Goal: Task Accomplishment & Management: Manage account settings

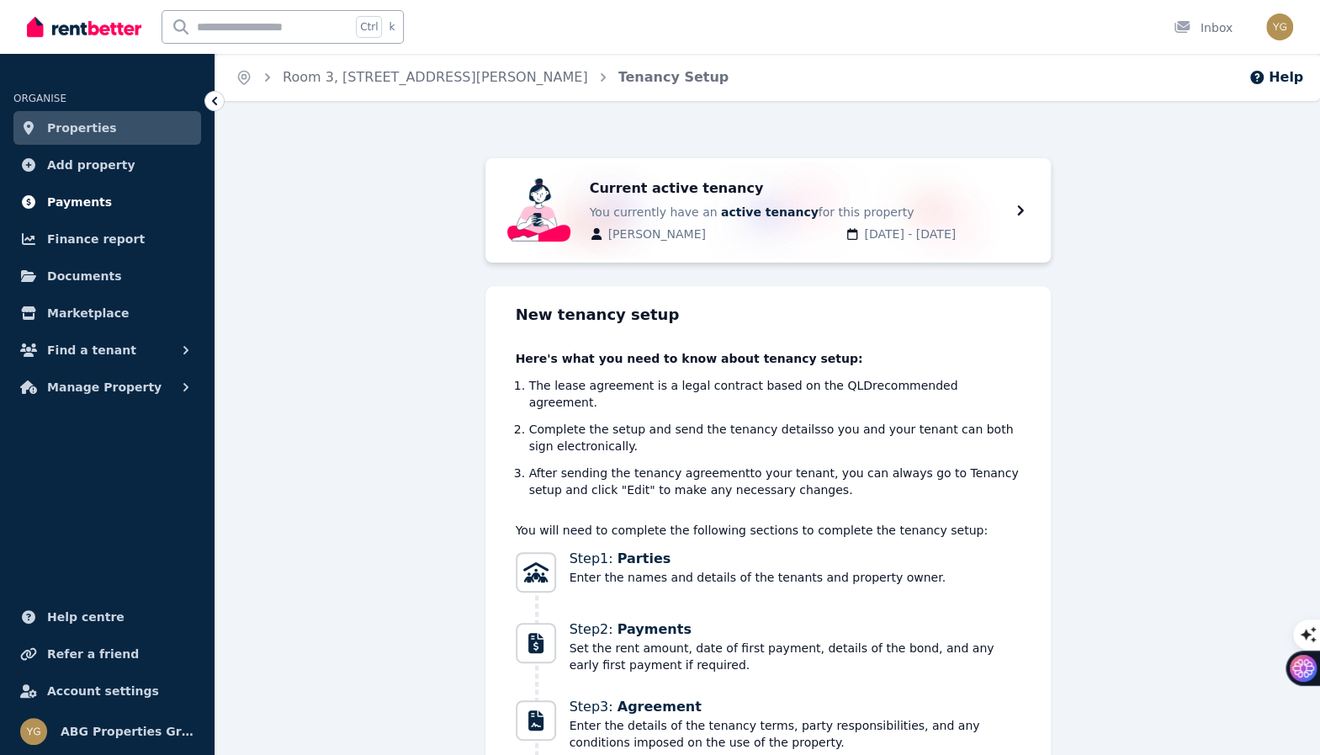
click at [93, 200] on span "Payments" at bounding box center [79, 202] width 65 height 20
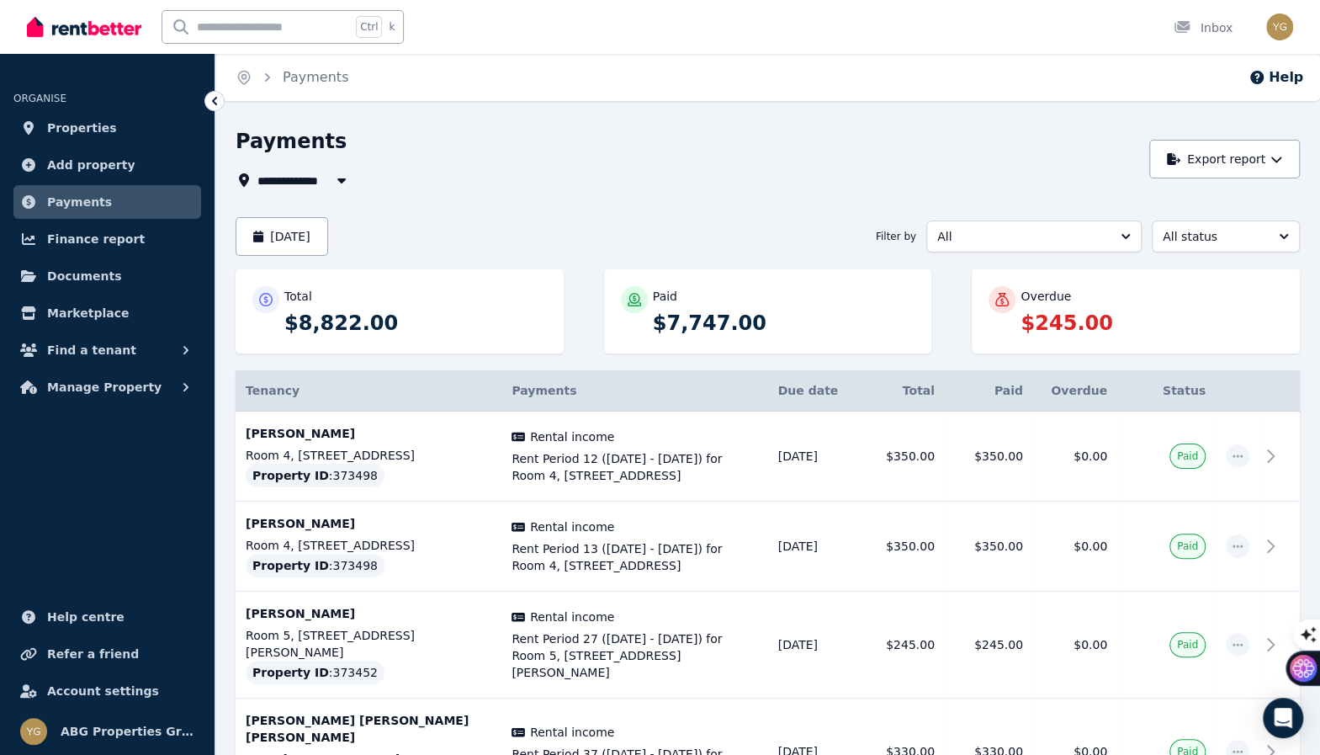
click at [1054, 324] on p "$245.00" at bounding box center [1151, 323] width 262 height 27
click at [104, 137] on link "Properties" at bounding box center [107, 128] width 188 height 34
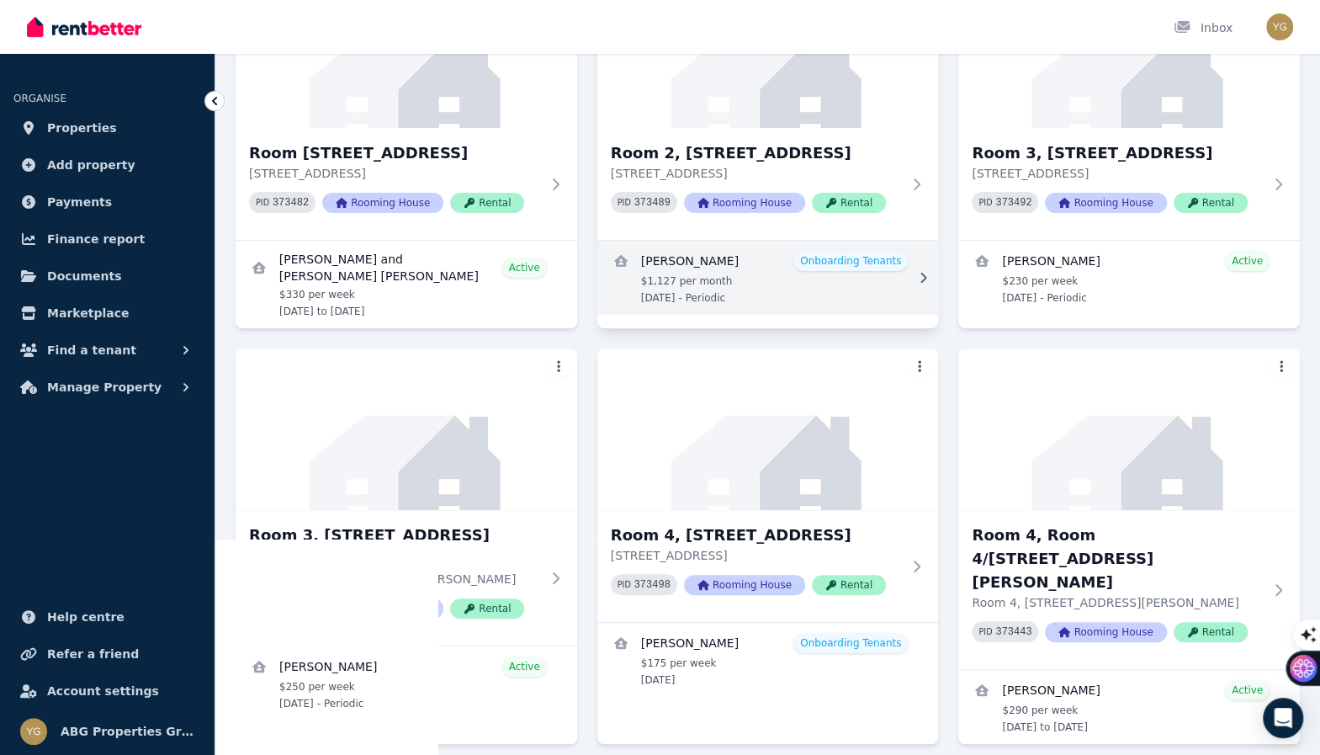
scroll to position [252, 0]
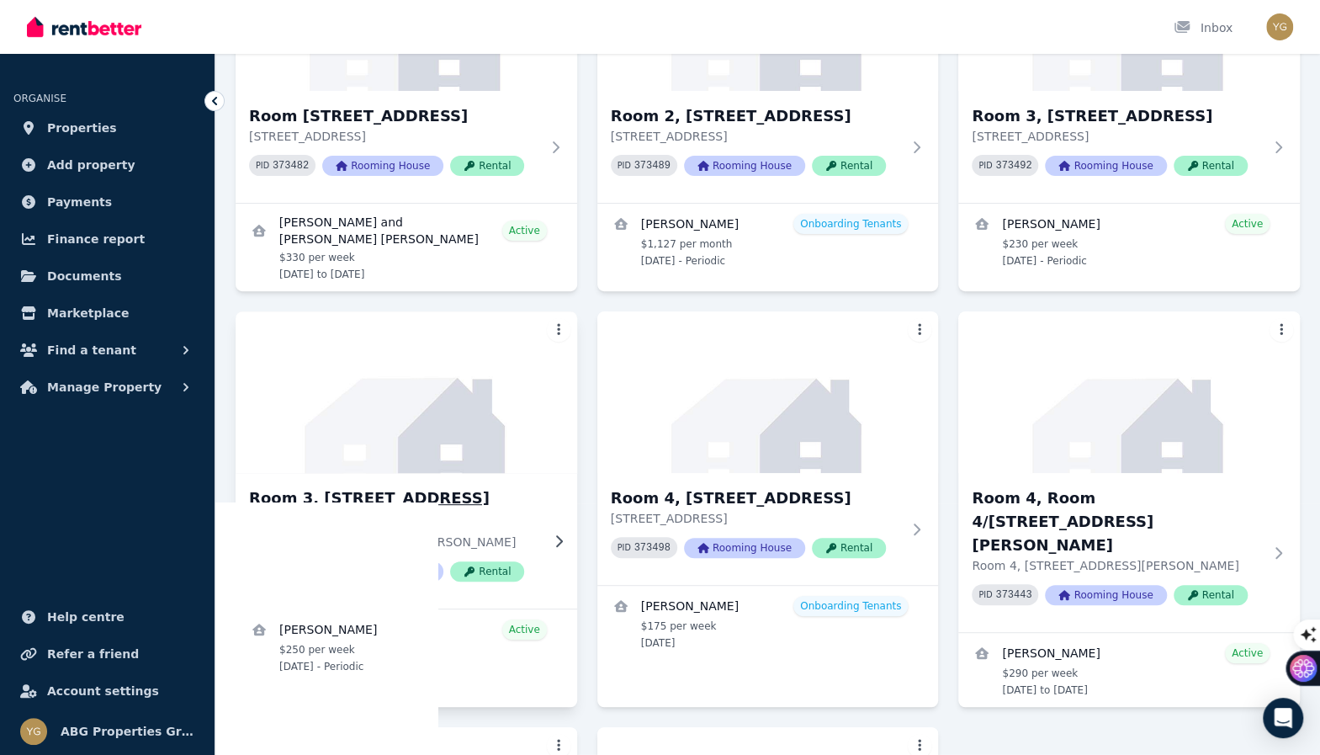
click at [503, 432] on img at bounding box center [406, 392] width 358 height 170
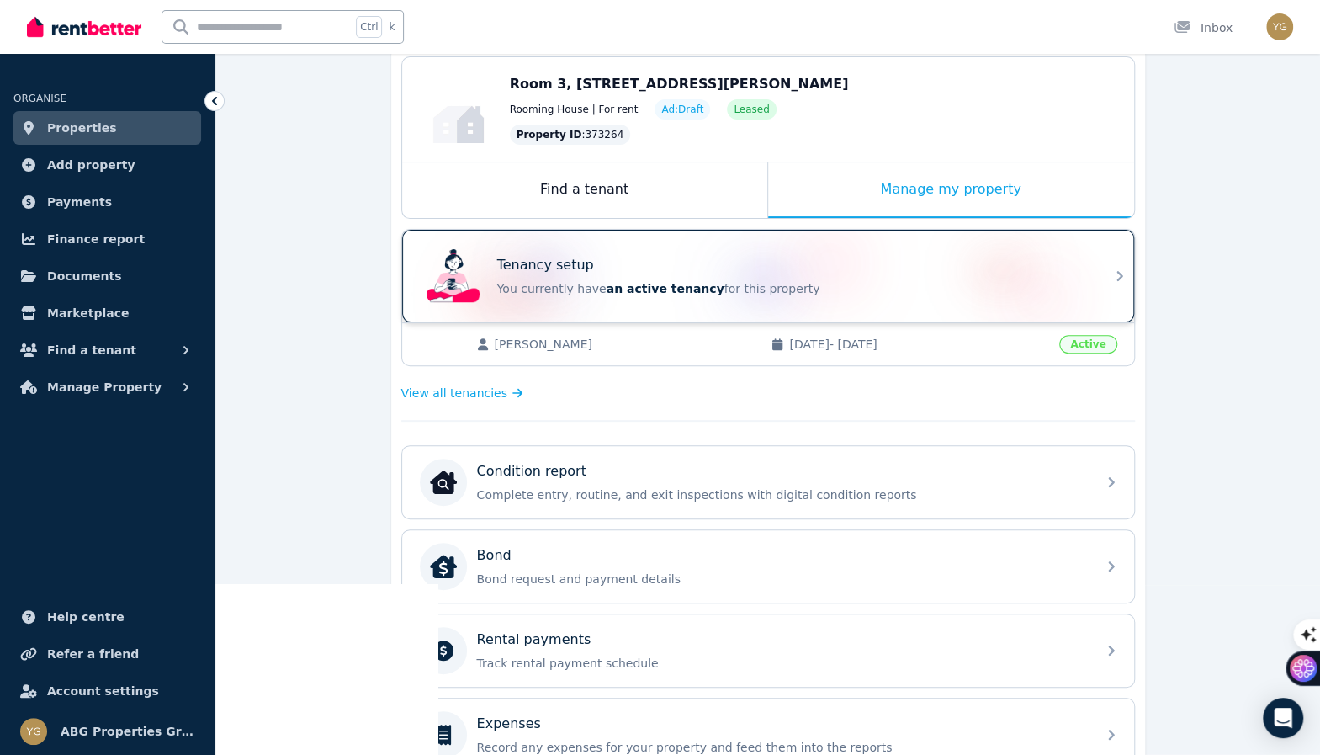
scroll to position [168, 0]
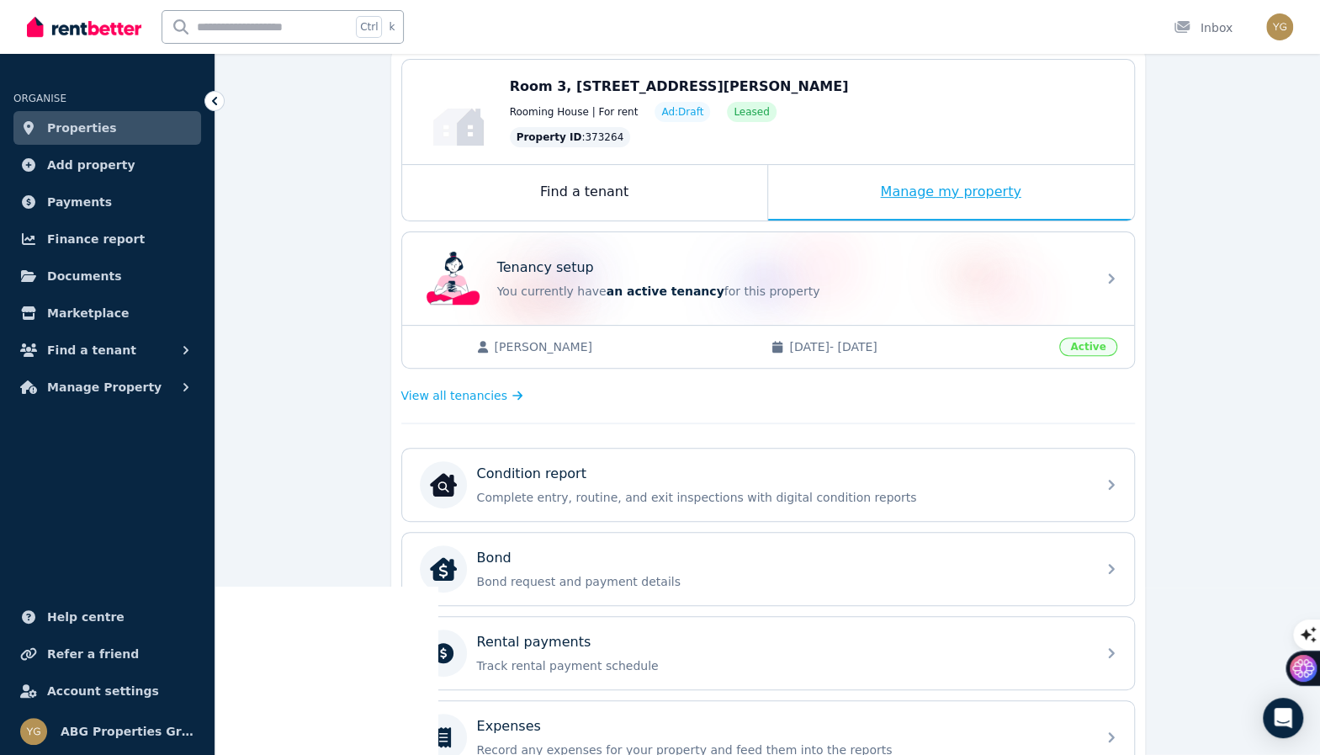
click at [937, 201] on div "Manage my property" at bounding box center [951, 193] width 366 height 56
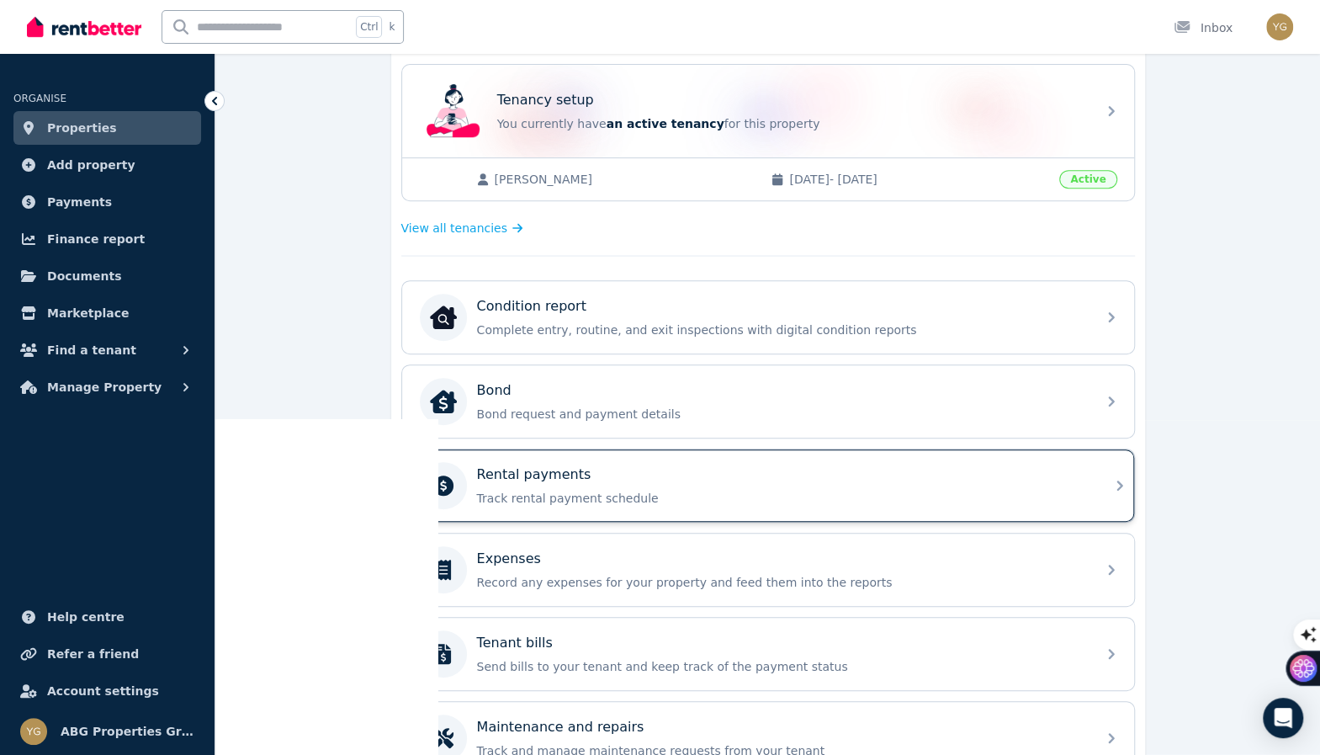
scroll to position [336, 0]
click at [690, 472] on div "Rental payments" at bounding box center [781, 474] width 609 height 20
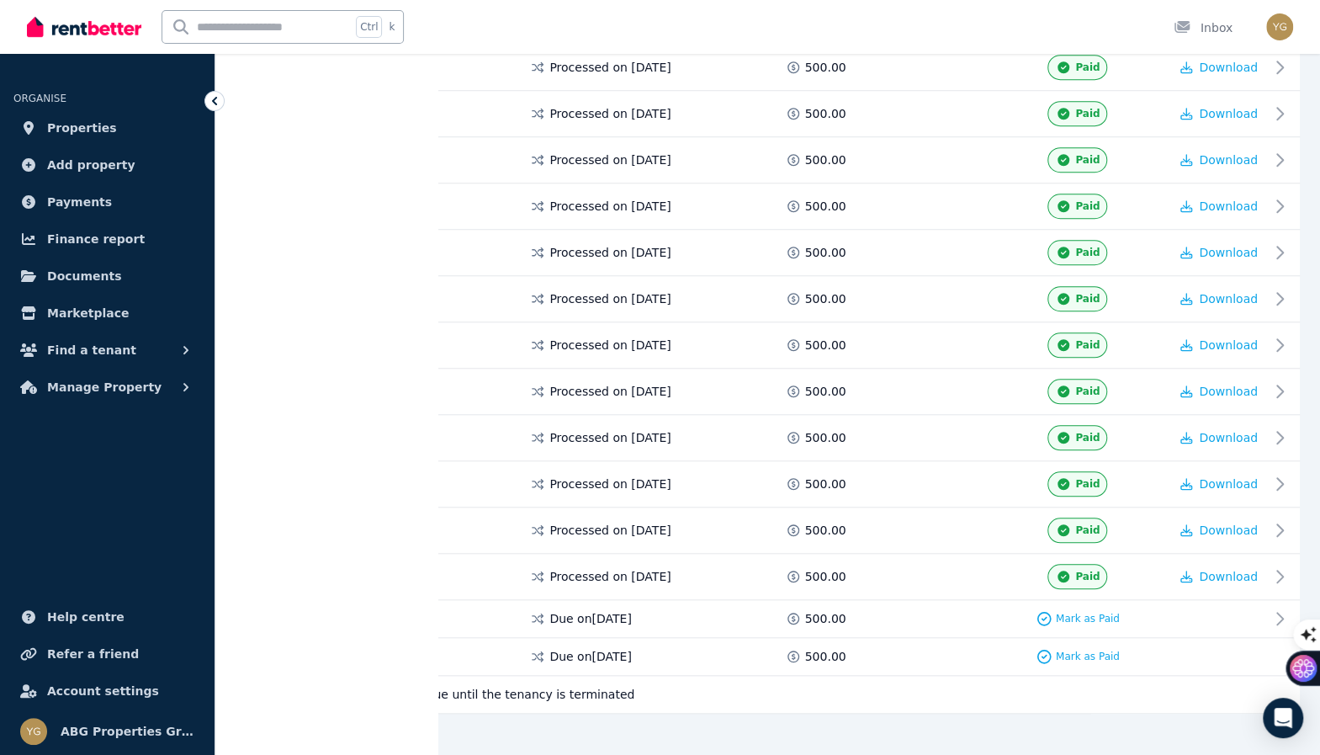
scroll to position [740, 0]
click at [1125, 563] on div "Paid" at bounding box center [1078, 575] width 183 height 25
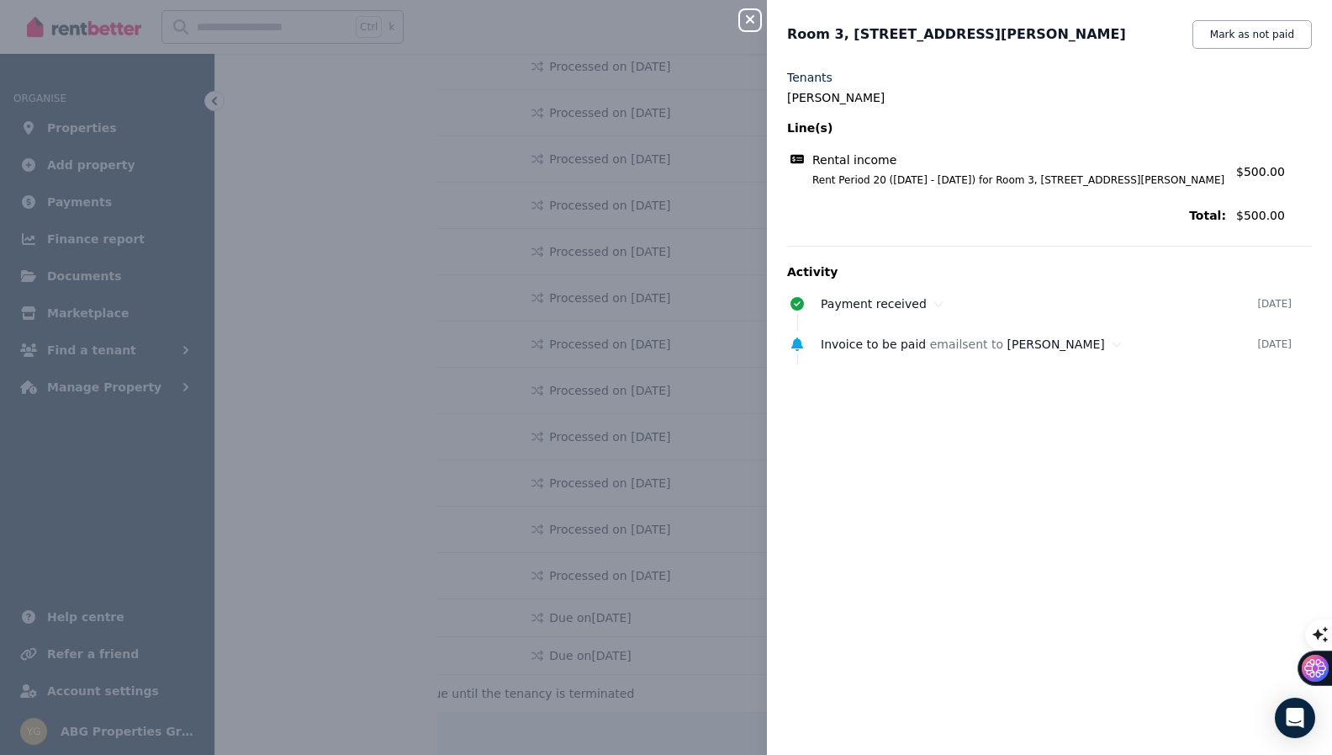
click at [756, 16] on icon "button" at bounding box center [750, 19] width 20 height 13
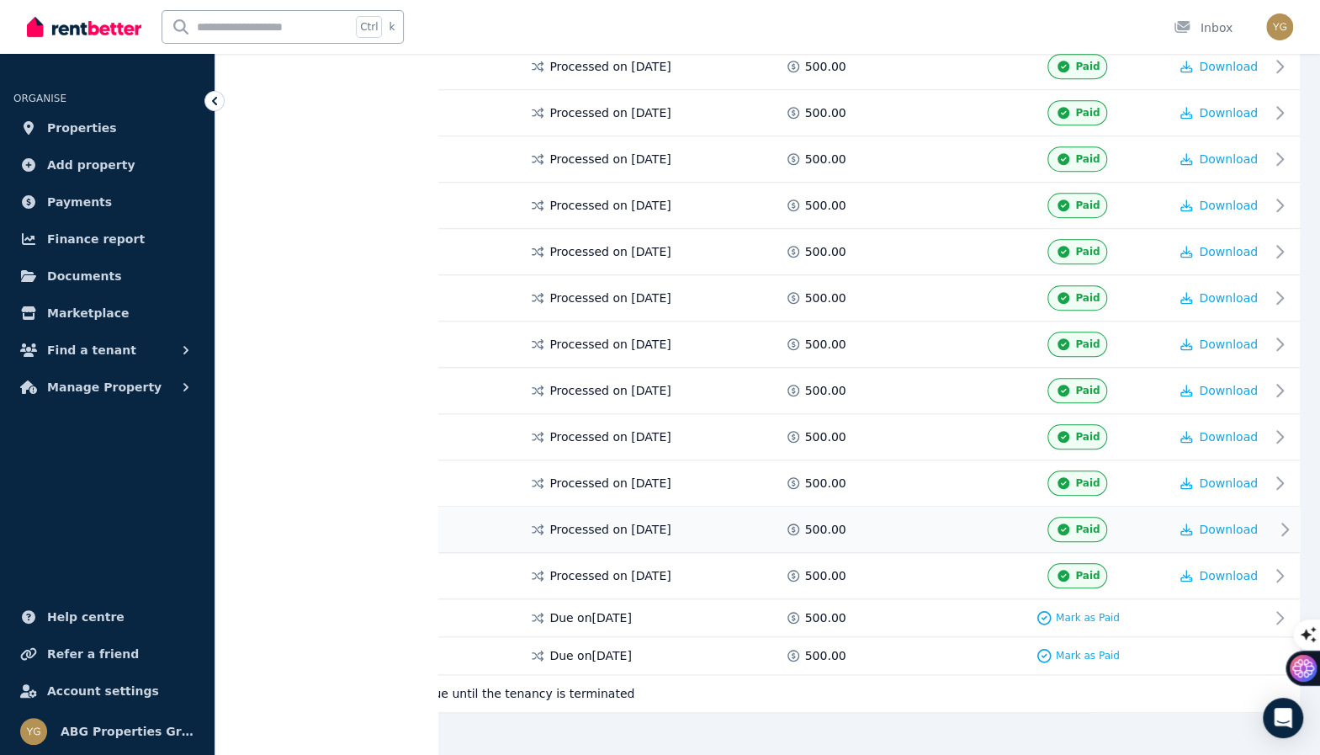
click at [1136, 517] on div "Paid" at bounding box center [1078, 529] width 183 height 25
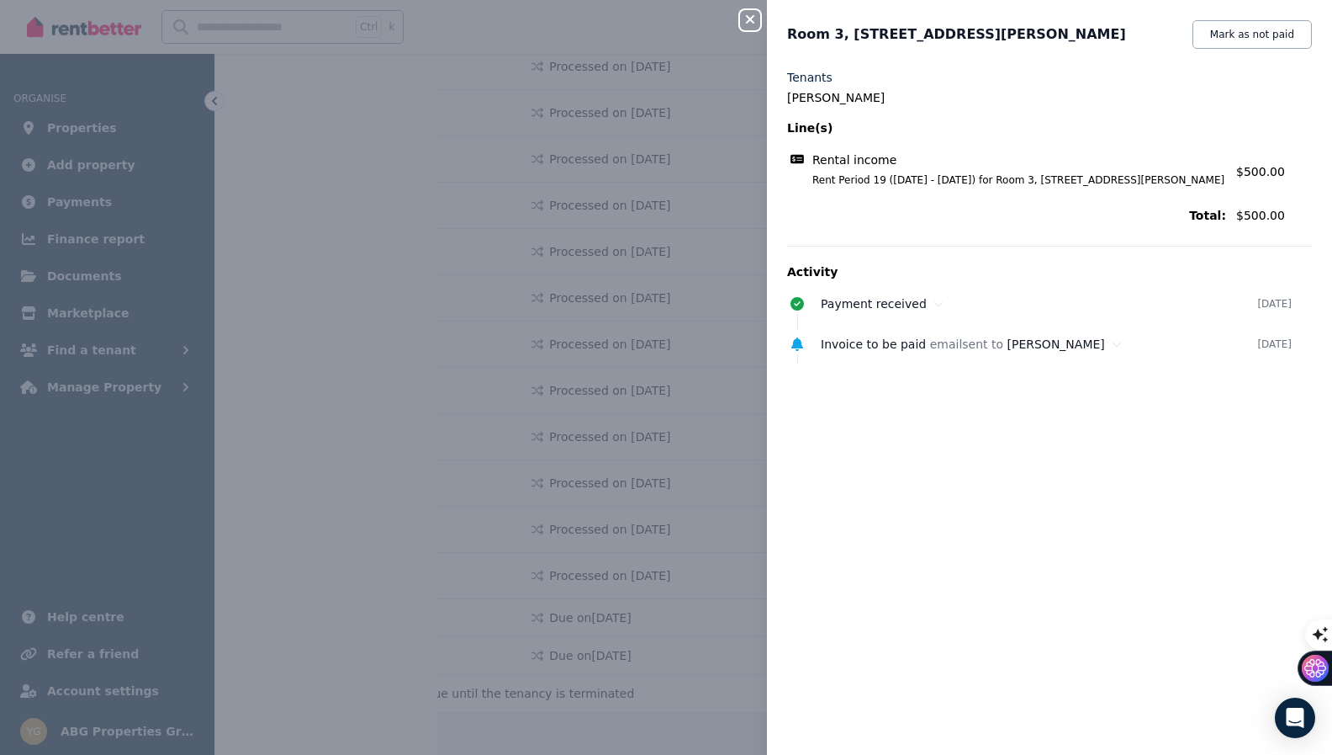
click at [749, 30] on div "Close panel Room 3, 146 [PERSON_NAME] Terrace Mark as not paid Tenants [PERSON_…" at bounding box center [666, 377] width 1332 height 755
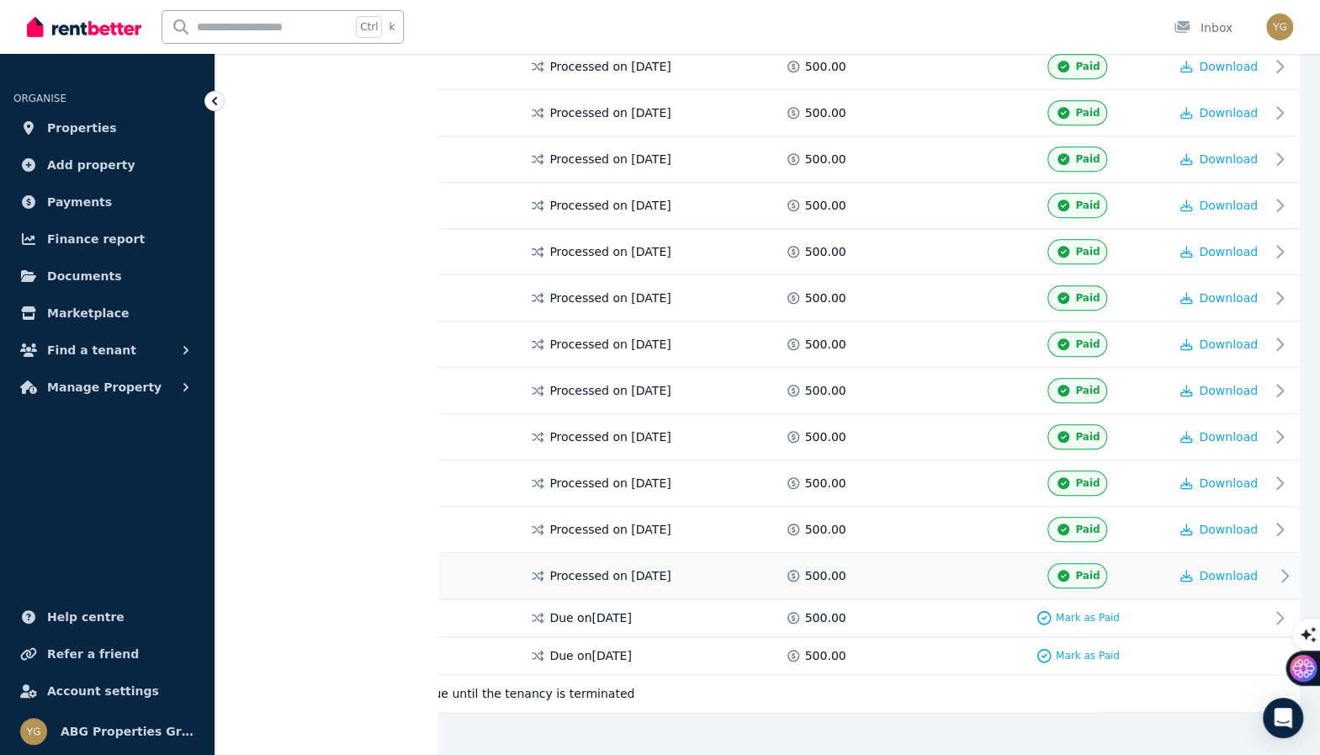
click at [1142, 572] on div "20 [DATE] - [DATE] Processed on [DATE] 500.00 Paid Download" at bounding box center [768, 576] width 1064 height 46
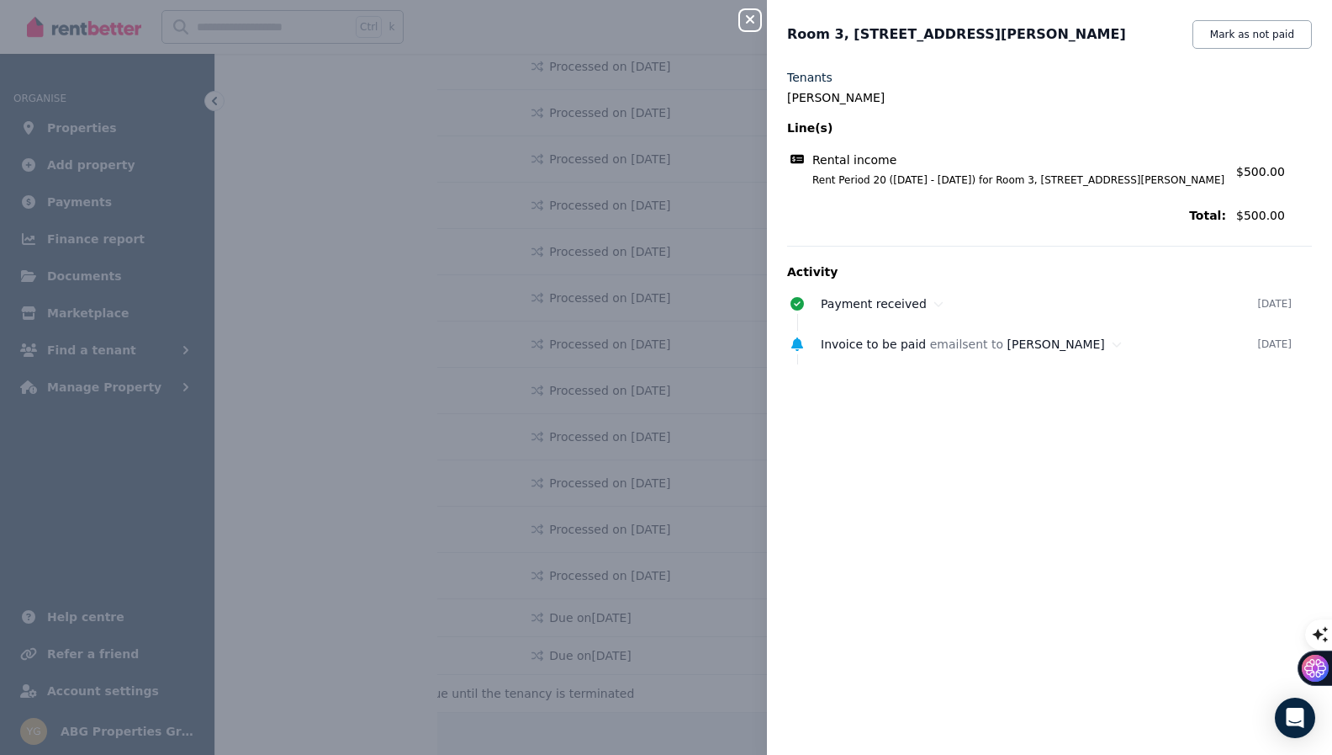
click at [751, 24] on icon "button" at bounding box center [750, 19] width 20 height 13
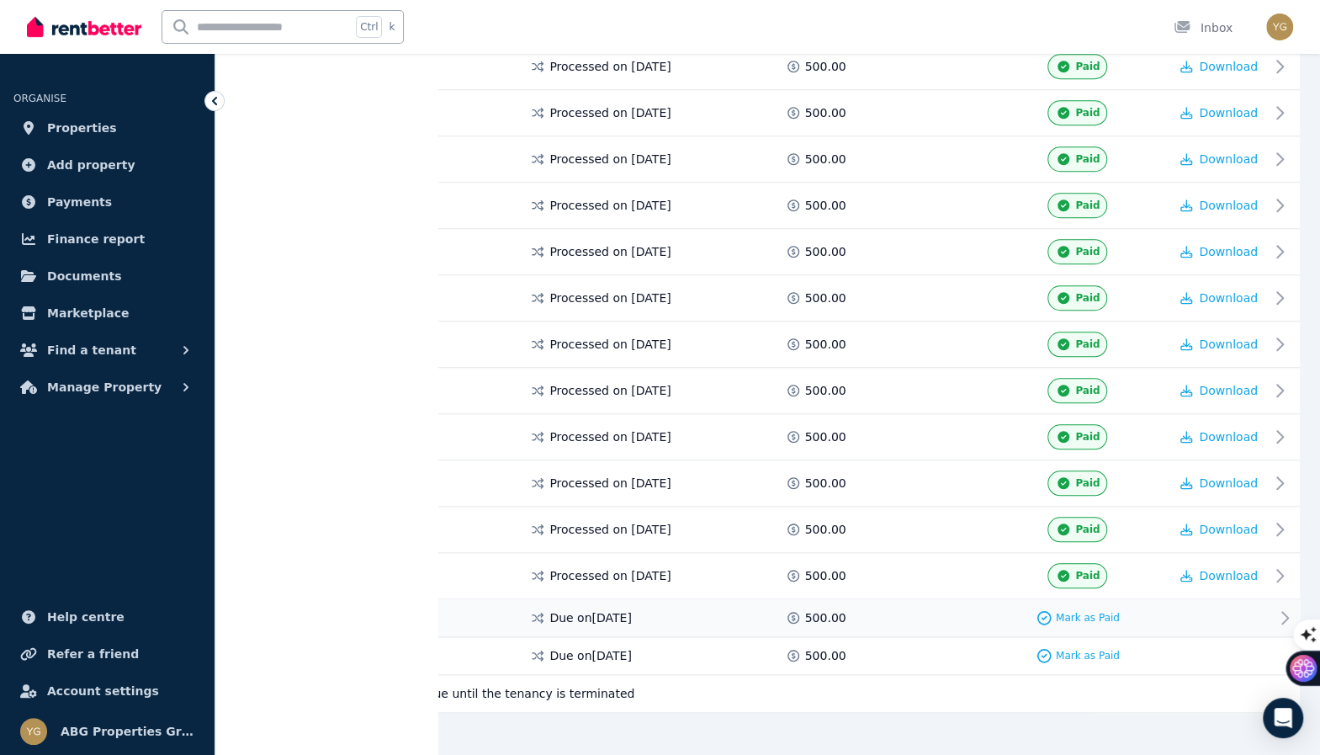
click at [1155, 609] on div "Mark as Paid" at bounding box center [1078, 617] width 183 height 17
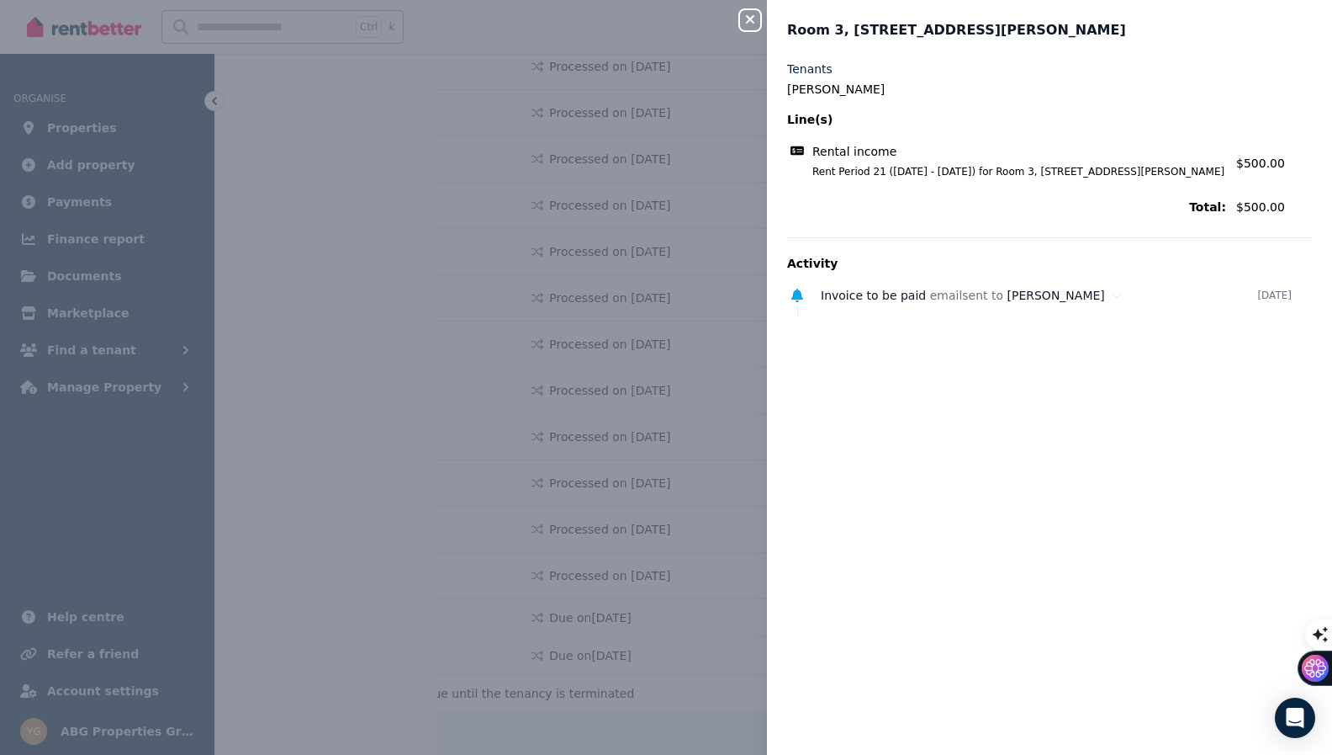
click at [754, 26] on icon "button" at bounding box center [750, 19] width 20 height 13
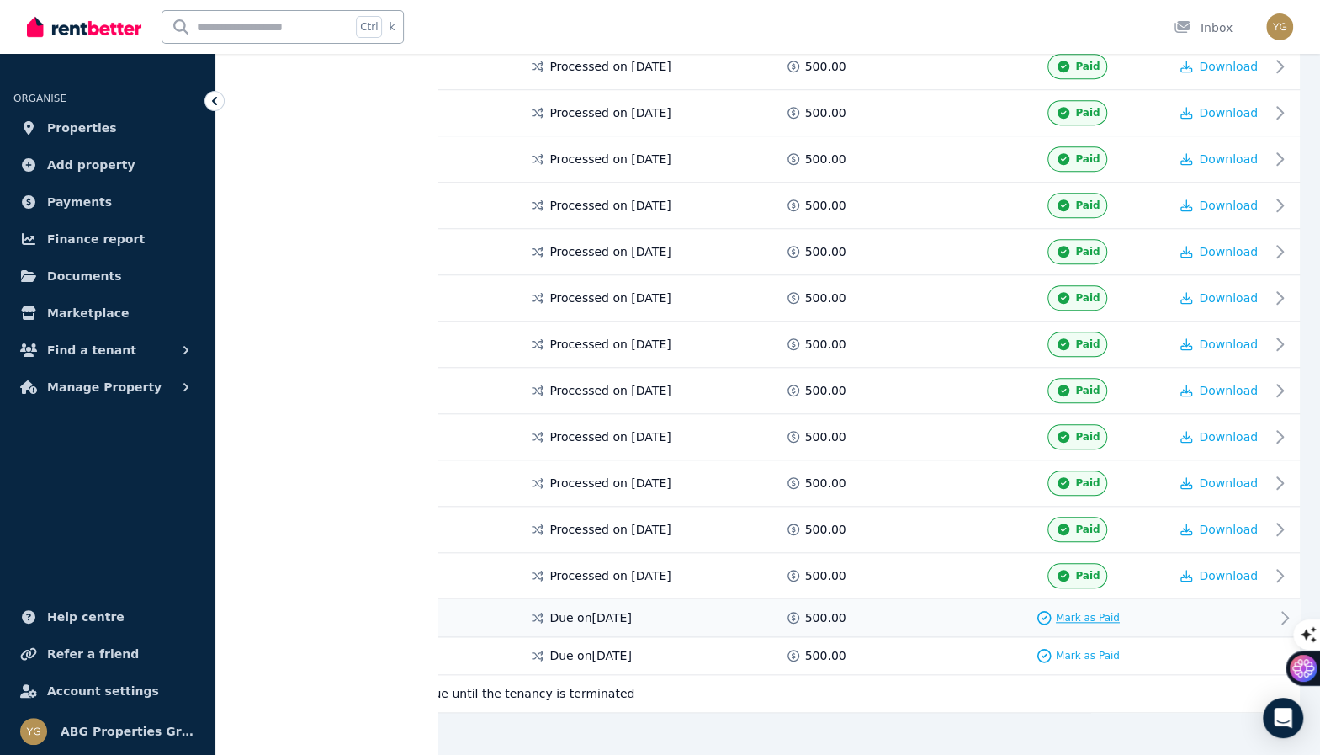
click at [1094, 611] on span "Mark as Paid" at bounding box center [1088, 617] width 64 height 13
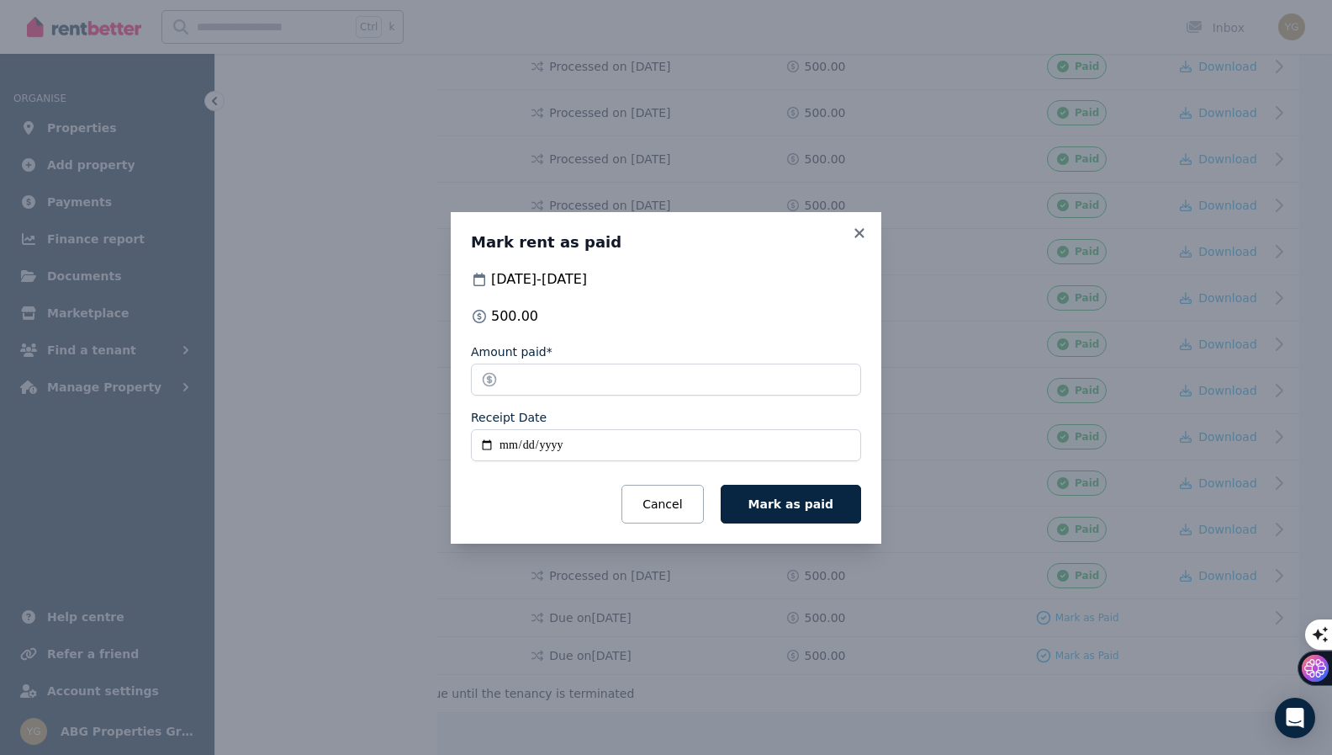
click at [578, 447] on input "Receipt Date" at bounding box center [666, 445] width 390 height 32
type input "**********"
click at [797, 511] on button "Mark as paid" at bounding box center [791, 504] width 140 height 39
